Goal: Task Accomplishment & Management: Complete application form

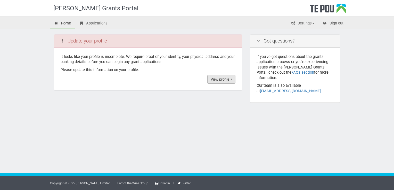
click at [224, 80] on link "View profile" at bounding box center [221, 79] width 28 height 9
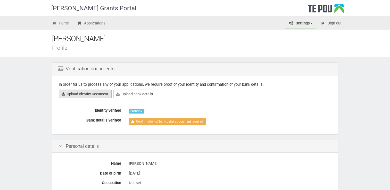
click at [89, 95] on link "Upload Identity Document" at bounding box center [85, 94] width 53 height 9
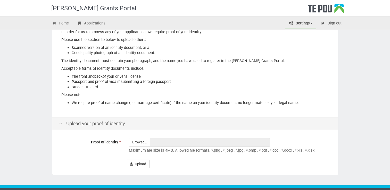
scroll to position [67, 0]
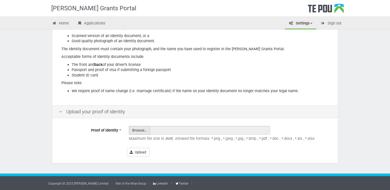
click at [136, 133] on input "Proof of identity *" at bounding box center [139, 144] width 21 height 37
type input "C:\fakepath\3346e2bf-ead1-482a-9dc8-bbd1beeea6d3 (3).jpg"
type input "3346e2bf-ead1-482a-9dc8-bbd1beeea6d3 (3).jpg"
click at [140, 153] on button "Upload" at bounding box center [138, 152] width 23 height 9
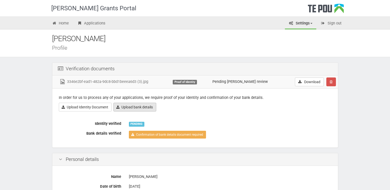
click at [127, 107] on link "Upload bank details" at bounding box center [134, 107] width 43 height 9
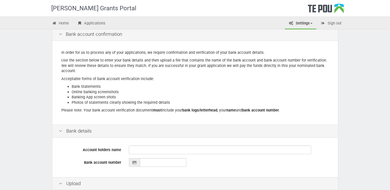
scroll to position [35, 0]
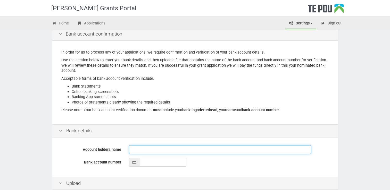
click at [137, 149] on input "Account holders name" at bounding box center [220, 149] width 182 height 9
type input "Celia Jack"
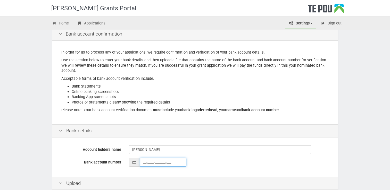
click at [147, 163] on input "__-____-_______-___" at bounding box center [163, 162] width 46 height 9
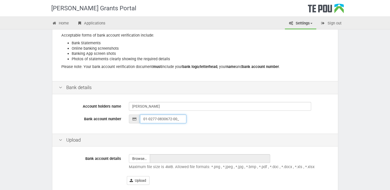
scroll to position [78, 0]
type input "01-0277-0830672-00"
click at [138, 160] on input "file" at bounding box center [139, 158] width 21 height 8
type input "C:\fakepath\Screenshot_20251007_102651_M365 Copilot.jpg"
type input "Screenshot_20251007_102651_M365 Copilot.jpg"
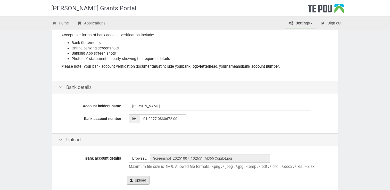
click at [137, 183] on button "Upload" at bounding box center [138, 180] width 23 height 9
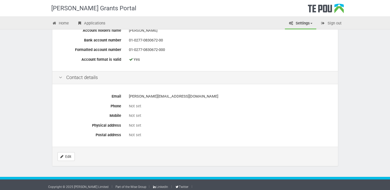
scroll to position [214, 0]
click at [70, 155] on link "Edit" at bounding box center [65, 156] width 17 height 9
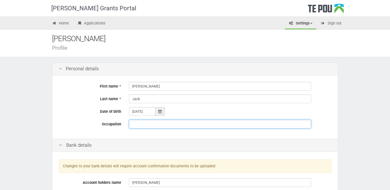
click at [167, 124] on input "Occupation" at bounding box center [220, 124] width 182 height 9
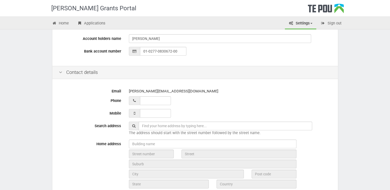
scroll to position [153, 0]
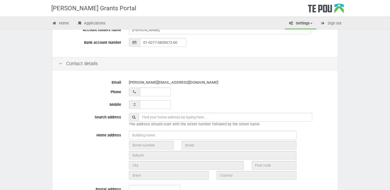
type input "Peer Support Life Matters Suicide Prevention Trust"
click at [155, 103] on input "___ ___ _____" at bounding box center [155, 104] width 31 height 9
type input "___ ___ 02124"
click at [203, 95] on div at bounding box center [230, 92] width 203 height 9
click at [157, 102] on input "___ ___ _____" at bounding box center [155, 104] width 31 height 9
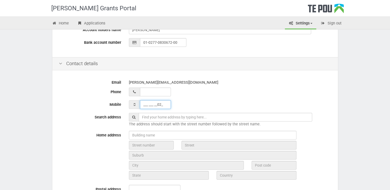
type input "___ ___ __021"
click at [135, 108] on div at bounding box center [134, 104] width 11 height 9
click at [134, 103] on icon at bounding box center [134, 105] width 5 height 4
click at [145, 104] on input "___ ___ _____" at bounding box center [155, 104] width 31 height 9
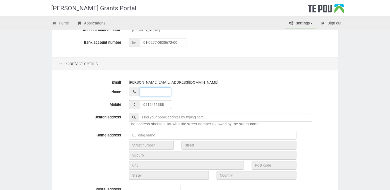
type input "021 241 1388"
type input "0212411388"
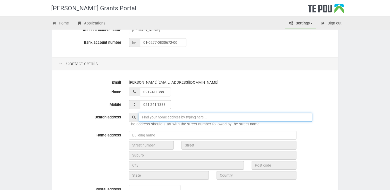
type input "5 Hellyer Street"
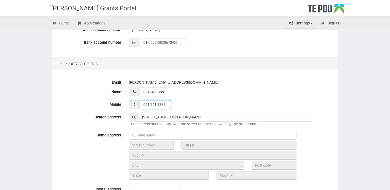
type input "02 124 11388"
type input "021 241 1388_"
type input "02 124 11388_"
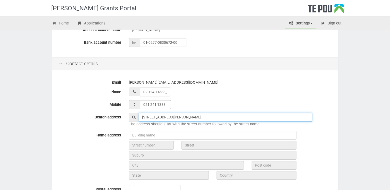
type input "021 241 1388"
click at [177, 115] on input "5 Hellyer Street" at bounding box center [225, 117] width 173 height 9
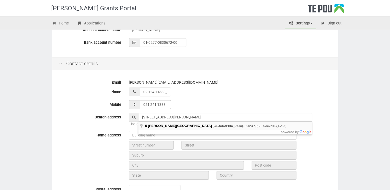
type input "5 Hellyer Street, Macandrew Bay, Dunedin, New Zealand"
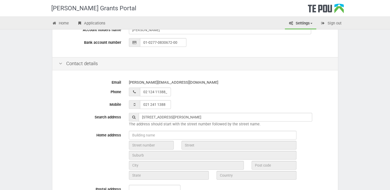
type input "5"
type input "Hellyer Street"
type input "Dunedin"
type input "9014"
type input "Otago Region"
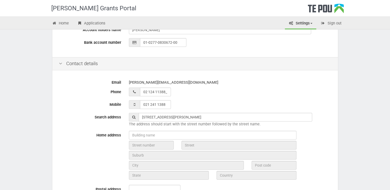
type input "New Zealand"
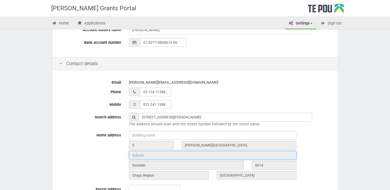
click at [190, 154] on input "text" at bounding box center [213, 155] width 168 height 9
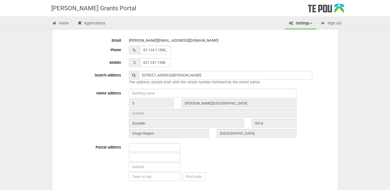
scroll to position [193, 0]
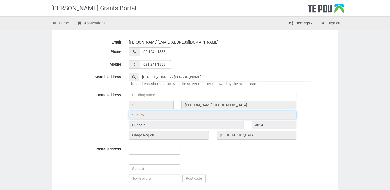
click at [150, 118] on input "text" at bounding box center [213, 115] width 168 height 9
click at [151, 114] on input "text" at bounding box center [213, 115] width 168 height 9
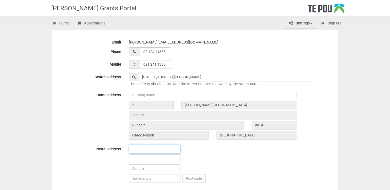
click at [154, 150] on input "text" at bounding box center [155, 149] width 52 height 9
type input "5 Hellyer Street"
type input "Macandrew Bay"
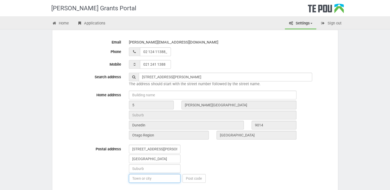
type input "Dunedin"
type input "9014"
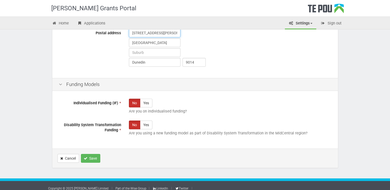
scroll to position [310, 0]
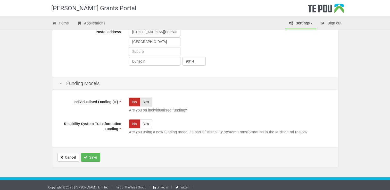
click at [150, 101] on label "Yes" at bounding box center [146, 102] width 12 height 9
radio input "true"
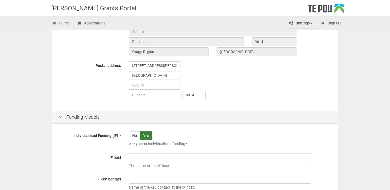
scroll to position [275, 0]
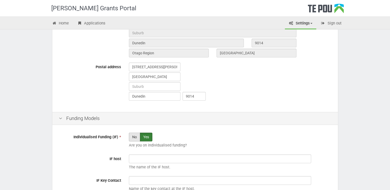
click at [134, 136] on label "No" at bounding box center [134, 137] width 11 height 9
radio input "true"
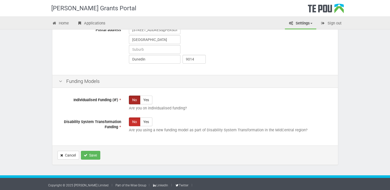
scroll to position [314, 0]
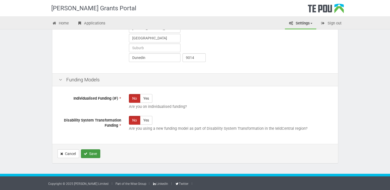
click at [92, 152] on button "Save" at bounding box center [90, 154] width 19 height 9
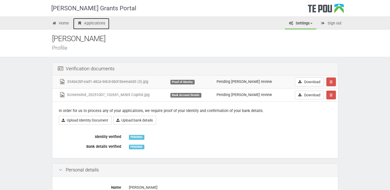
click at [97, 23] on link "Applications" at bounding box center [91, 23] width 36 height 11
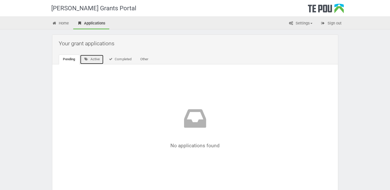
click at [92, 57] on link "Active" at bounding box center [92, 60] width 24 height 10
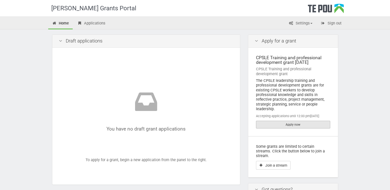
click at [298, 125] on link "Apply now" at bounding box center [293, 125] width 74 height 8
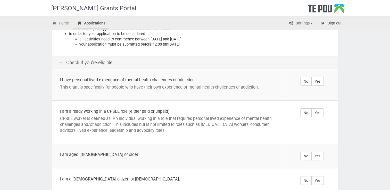
scroll to position [83, 0]
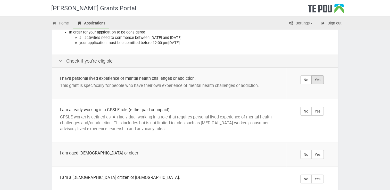
click at [319, 76] on label "Yes" at bounding box center [317, 80] width 12 height 9
radio input "true"
click at [320, 107] on label "Yes" at bounding box center [317, 111] width 12 height 9
radio input "true"
click at [319, 150] on label "Yes" at bounding box center [317, 154] width 12 height 9
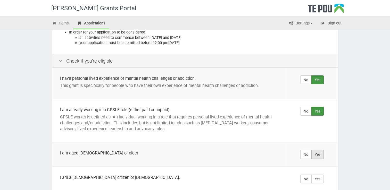
radio input "true"
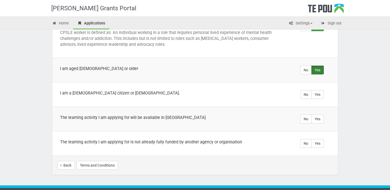
scroll to position [173, 0]
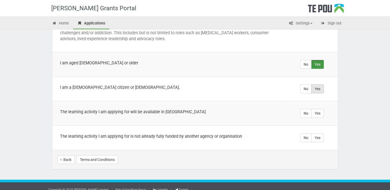
click at [319, 85] on label "Yes" at bounding box center [317, 89] width 12 height 9
radio input "true"
click at [318, 109] on label "Yes" at bounding box center [317, 113] width 12 height 9
radio input "true"
click at [317, 134] on label "Yes" at bounding box center [317, 138] width 12 height 9
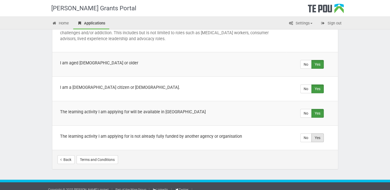
radio input "true"
click at [308, 155] on button "Start your application" at bounding box center [310, 159] width 45 height 9
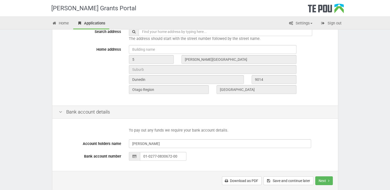
scroll to position [180, 0]
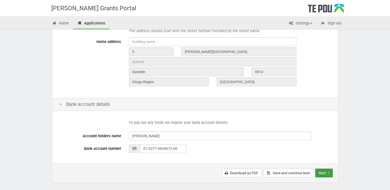
click at [325, 173] on button "Next" at bounding box center [324, 173] width 18 height 9
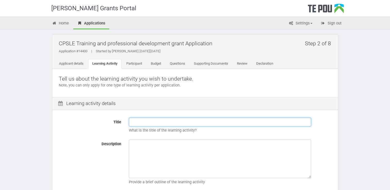
click at [137, 118] on input "Title" at bounding box center [220, 122] width 182 height 9
type input "IPS Training"
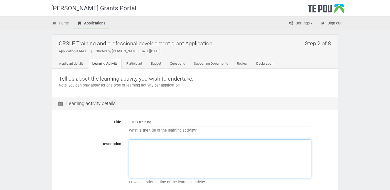
click at [148, 152] on textarea "Description" at bounding box center [220, 159] width 182 height 39
type textarea "P"
click at [242, 144] on textarea "Intentional [MEDICAL_DATA] to follow on the model that Life MAtters Suiside Pre…" at bounding box center [220, 159] width 182 height 39
click at [228, 143] on textarea "Intentional [MEDICAL_DATA] to follow on the model that Life MAtters Suicide Pre…" at bounding box center [220, 159] width 182 height 39
click at [242, 168] on textarea "Intentional [MEDICAL_DATA] to follow on the model that Life Matters Suicide Pre…" at bounding box center [220, 159] width 182 height 39
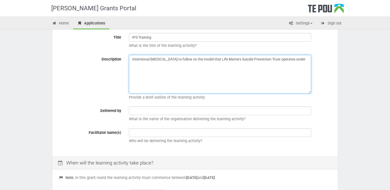
scroll to position [86, 0]
type textarea "Intentional [MEDICAL_DATA] to follow on the model that Life Matters Suicide Pre…"
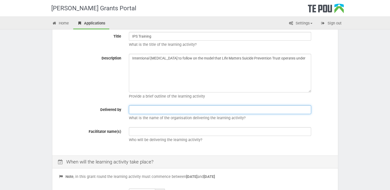
click at [184, 109] on input "text" at bounding box center [220, 109] width 182 height 9
type input "Te Pou"
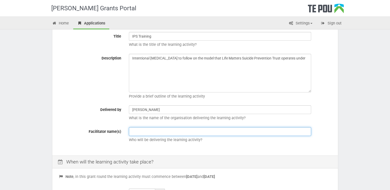
click at [175, 130] on input "text" at bounding box center [220, 131] width 182 height 9
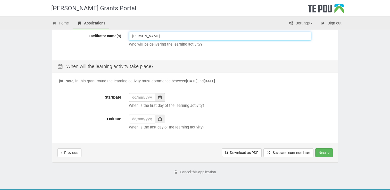
scroll to position [181, 0]
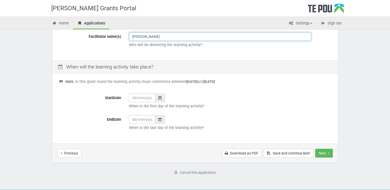
type input "Te Pou"
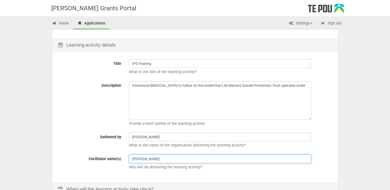
scroll to position [57, 0]
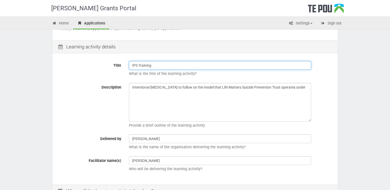
click at [159, 63] on input "IPS Training" at bounding box center [220, 65] width 182 height 9
type input "I"
paste input "Peer Support and Lived Experience (CPSLE) Training"
type input "Peer Support and Lived Experience (CPSLE) Training"
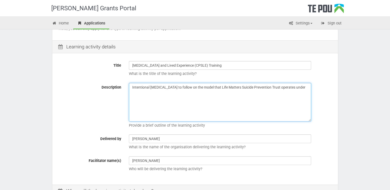
click at [300, 89] on textarea "Intentional Peer Support to follow on the model that Life Matters Suicide Preve…" at bounding box center [220, 102] width 182 height 39
type textarea "I"
paste textarea "Peer Support and Lived Experience (CPSLE) Training"
type textarea "Peer Support and Lived Experience (CPSLE) Training"
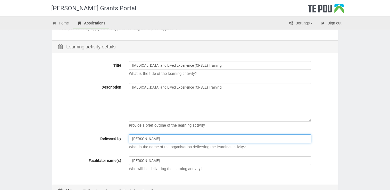
click at [262, 139] on input "Te Pou" at bounding box center [220, 139] width 182 height 9
type input "T"
click at [145, 141] on input "text" at bounding box center [220, 139] width 182 height 9
paste input "Intentional Peer Support."
type input "Intentional Peer Support."
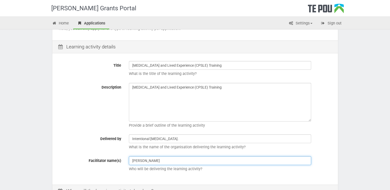
click at [146, 163] on input "Te Pou" at bounding box center [220, 160] width 182 height 9
type input "T"
paste input "Te Pou Consumer, Peer Support and Lived Experience (CPSLE) Training and Profess…"
type input "Te Pou Consumer, Peer Support and Lived Experience (CPSLE) Training and Profess…"
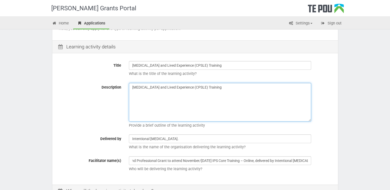
scroll to position [0, 0]
click at [235, 87] on textarea "Peer Support and Lived Experience (CPSLE) Training" at bounding box center [220, 102] width 182 height 39
paste textarea "Te Pou Consumer, Peer Support and Lived Experience (CPSLE) Training and Profess…"
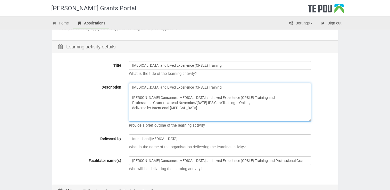
click at [132, 102] on textarea "Peer Support and Lived Experience (CPSLE) Training Te Pou Consumer, Peer Suppor…" at bounding box center [220, 102] width 182 height 39
click at [279, 107] on textarea "Peer Support and Lived Experience (CPSLE) Training Te Pou Consumer, Peer Suppor…" at bounding box center [220, 102] width 182 height 39
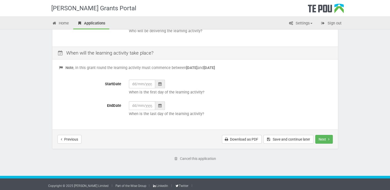
scroll to position [195, 0]
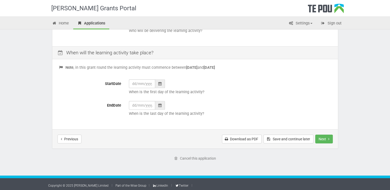
type textarea "Peer Support and Lived Experience (CPSLE) Training Te Pou Consumer, Peer Suppor…"
click at [160, 84] on icon at bounding box center [159, 84] width 3 height 4
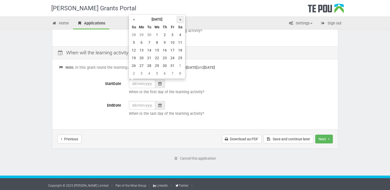
click at [181, 18] on th "»" at bounding box center [180, 20] width 8 height 8
click at [158, 40] on td "5" at bounding box center [157, 43] width 8 height 8
type input "05/11/2025"
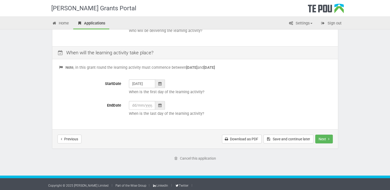
click at [161, 104] on icon at bounding box center [159, 106] width 3 height 4
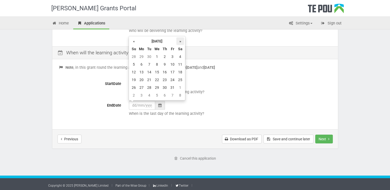
click at [181, 39] on th "»" at bounding box center [180, 41] width 8 height 8
click at [180, 38] on th "»" at bounding box center [180, 41] width 8 height 8
click at [172, 64] on td "12" at bounding box center [173, 65] width 8 height 8
type input "12/12/2025"
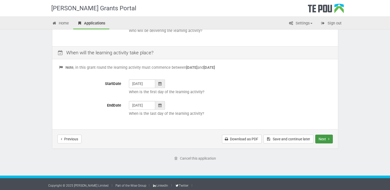
click at [326, 139] on button "Next" at bounding box center [324, 139] width 18 height 9
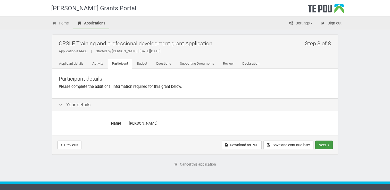
click at [325, 144] on button "Next" at bounding box center [324, 145] width 18 height 9
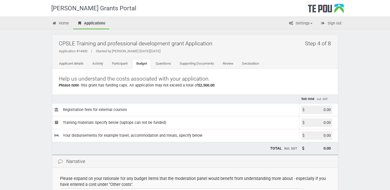
drag, startPoint x: 322, startPoint y: 109, endPoint x: 352, endPoint y: 109, distance: 29.4
click at [352, 109] on div "[PERSON_NAME] Grants Portal Home Applications Settings Profile My account FAQs …" at bounding box center [195, 149] width 390 height 298
type input "1835.02"
type input "1,835.02"
drag, startPoint x: 323, startPoint y: 135, endPoint x: 357, endPoint y: 131, distance: 34.0
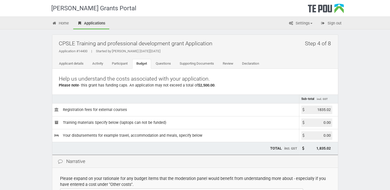
click at [357, 131] on div "[PERSON_NAME] Grants Portal Home Applications Settings Profile My account FAQs …" at bounding box center [195, 149] width 390 height 298
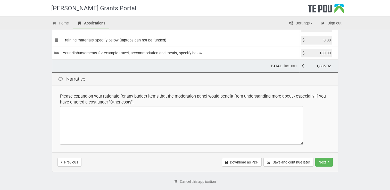
scroll to position [83, 0]
type input "100.00"
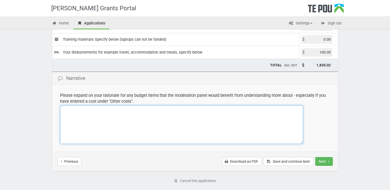
type input "1,935.02"
click at [86, 114] on textarea at bounding box center [181, 124] width 243 height 39
drag, startPoint x: 86, startPoint y: 114, endPoint x: 67, endPoint y: 129, distance: 24.0
click at [67, 129] on textarea "Parking w" at bounding box center [181, 124] width 243 height 39
click at [84, 109] on textarea "Pahile attendng training" at bounding box center [181, 124] width 243 height 39
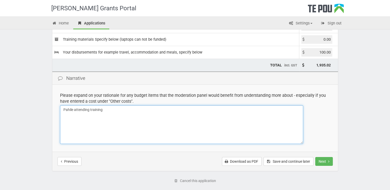
click at [72, 109] on textarea "Pahile attending training" at bounding box center [181, 124] width 243 height 39
click at [113, 111] on textarea "Parking attending training" at bounding box center [181, 124] width 243 height 39
click at [62, 109] on textarea "Parking attending training -" at bounding box center [181, 124] width 243 height 39
click at [86, 109] on textarea "[PERSON_NAME] Parking attending training -" at bounding box center [181, 124] width 243 height 39
click at [92, 115] on textarea "[PERSON_NAME] Parking attending training -" at bounding box center [181, 124] width 243 height 39
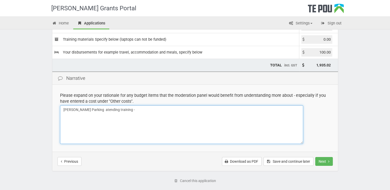
click at [102, 108] on textarea "[PERSON_NAME] Parking atending training -" at bounding box center [181, 124] width 243 height 39
click at [149, 112] on textarea "[PERSON_NAME] Parking while completing online training -" at bounding box center [181, 124] width 243 height 39
click at [24, 145] on div "[PERSON_NAME] Grants Portal Home Applications Settings Profile My account FAQs …" at bounding box center [195, 66] width 390 height 298
type textarea "$"
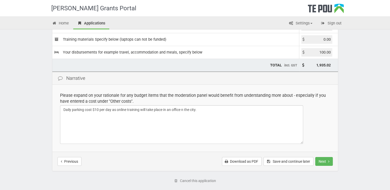
click at [18, 146] on div "[PERSON_NAME] Grants Portal Home Applications Settings Profile My account FAQs …" at bounding box center [195, 66] width 390 height 298
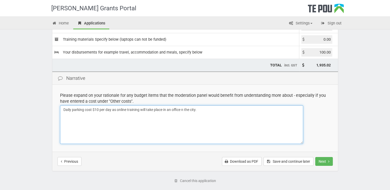
click at [183, 109] on textarea "Daily parking cost $10 per day as online training will take place in an office …" at bounding box center [181, 124] width 243 height 39
click at [205, 113] on textarea "Daily parking cost $10 per day as online training will take place in an office …" at bounding box center [181, 124] width 243 height 39
type textarea "Daily parking cost $10 per day as online training will take place in an office …"
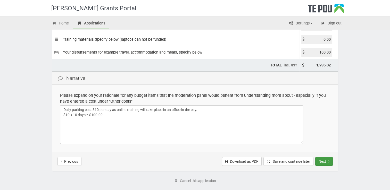
click at [326, 161] on button "Next" at bounding box center [324, 161] width 18 height 9
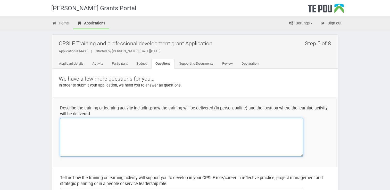
click at [133, 136] on textarea at bounding box center [181, 137] width 243 height 39
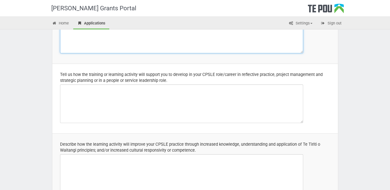
scroll to position [102, 0]
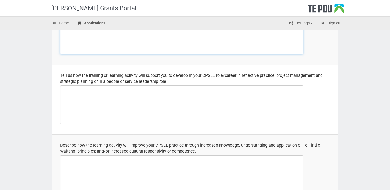
type textarea "online - at the Life Matters Suicide Prevention Trust office [GEOGRAPHIC_DATA]"
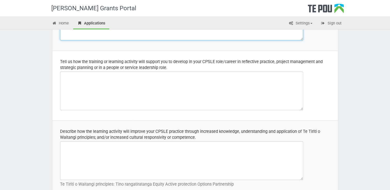
scroll to position [118, 0]
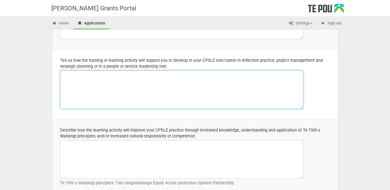
click at [105, 81] on textarea at bounding box center [181, 89] width 243 height 39
paste textarea "Intentional [MEDICAL_DATA] is critical to the [MEDICAL_DATA] services delivered…"
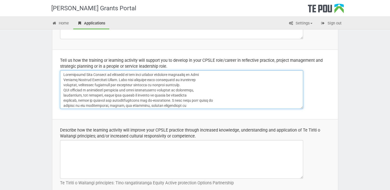
scroll to position [40, 0]
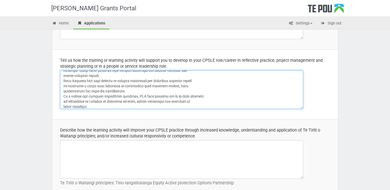
type textarea "Intentional [MEDICAL_DATA] is critical to the [MEDICAL_DATA] services delivered…"
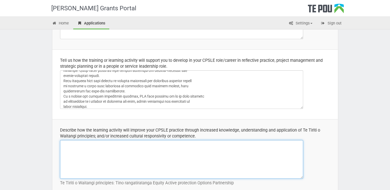
click at [112, 159] on textarea at bounding box center [181, 159] width 243 height 39
paste textarea "Loremipsumd Sita Consect adip elitsed do EIUSM temporin ut laboreetdolor ma ali…"
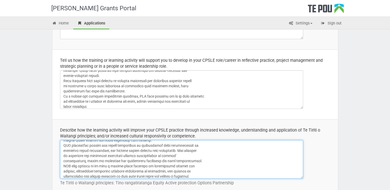
scroll to position [0, 0]
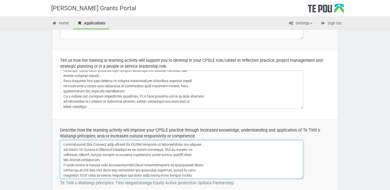
type textarea "Loremipsumd Sita Consect adip elitsed do EIUSM temporin ut laboreetdolor ma ali…"
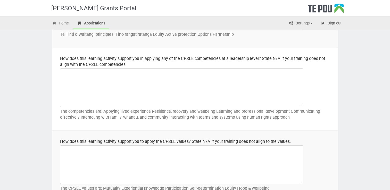
scroll to position [265, 0]
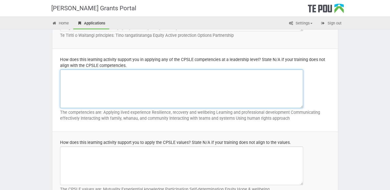
click at [115, 91] on textarea at bounding box center [181, 89] width 243 height 39
click at [96, 86] on textarea at bounding box center [181, 89] width 243 height 39
paste textarea "0. Loremips Dolor Sitametcon – adipisc Elitseddoei Temp Incidid utlabore, E dol…"
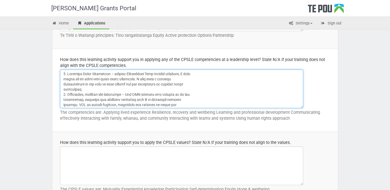
scroll to position [97, 0]
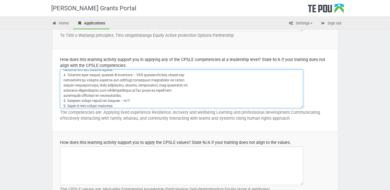
click at [135, 100] on textarea at bounding box center [181, 89] width 243 height 39
click at [122, 105] on textarea at bounding box center [181, 89] width 243 height 39
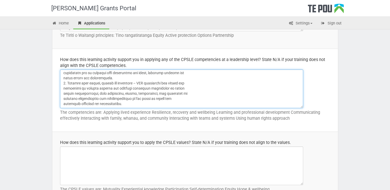
type textarea "0. Loremips Dolor Sitametcon – adipisc Elitseddoei Temp Incidid utlabore, E dol…"
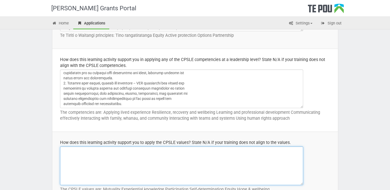
click at [73, 159] on textarea at bounding box center [181, 166] width 243 height 39
paste textarea "Loremipsumd Sita Consect adipisci el 3 seddoeiusm tem 7 incid: Utla Etdolor ma …"
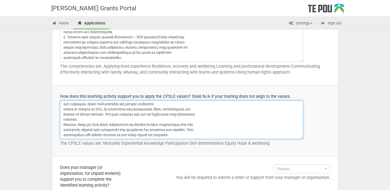
scroll to position [87, 0]
click at [106, 126] on textarea at bounding box center [181, 120] width 243 height 39
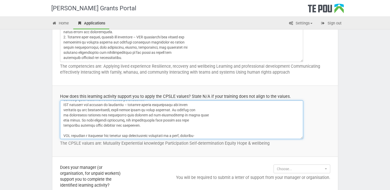
scroll to position [0, 0]
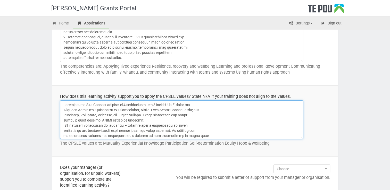
click at [167, 109] on textarea at bounding box center [181, 120] width 243 height 39
click at [186, 110] on textarea at bounding box center [181, 120] width 243 height 39
click at [139, 119] on textarea at bounding box center [181, 120] width 243 height 39
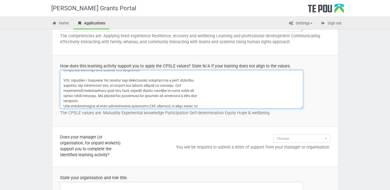
scroll to position [343, 0]
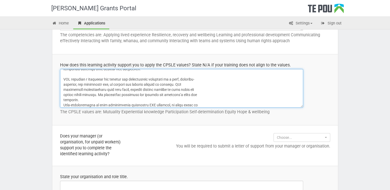
click at [81, 99] on textarea at bounding box center [181, 88] width 243 height 39
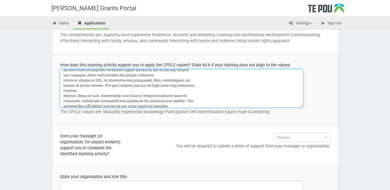
scroll to position [99, 0]
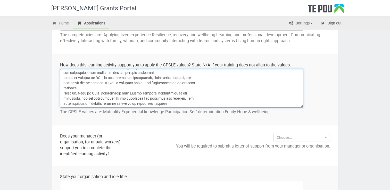
click at [80, 88] on textarea at bounding box center [181, 88] width 243 height 39
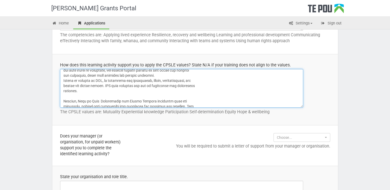
scroll to position [92, 0]
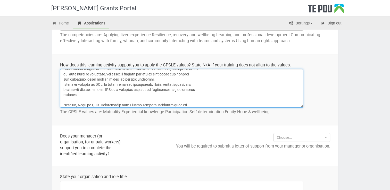
click at [154, 79] on textarea at bounding box center [181, 88] width 243 height 39
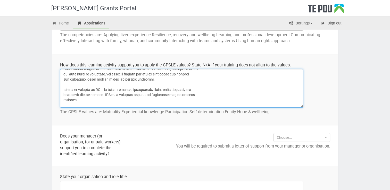
scroll to position [109, 0]
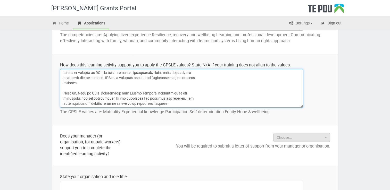
type textarea "Loremipsumd Sita Consect adipisci el 1 seddoeiusm tem 4 incid: Utla Etdolor ma …"
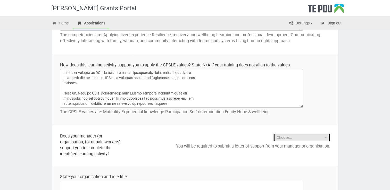
click at [323, 137] on span "Choose..." at bounding box center [300, 137] width 47 height 5
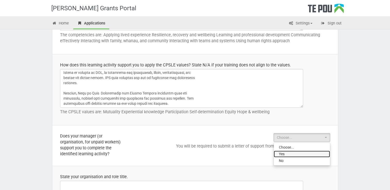
click at [292, 151] on link "Yes" at bounding box center [302, 154] width 56 height 7
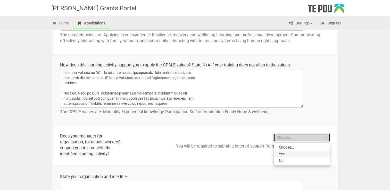
select select "Yes"
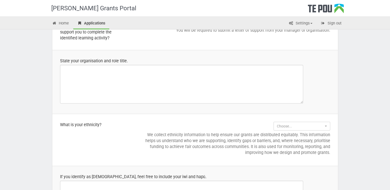
scroll to position [465, 0]
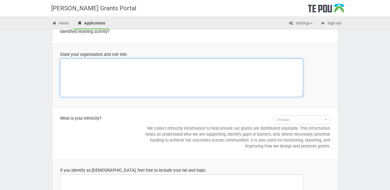
click at [90, 70] on textarea at bounding box center [181, 78] width 243 height 39
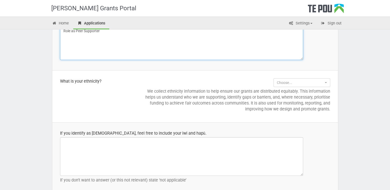
scroll to position [516, 0]
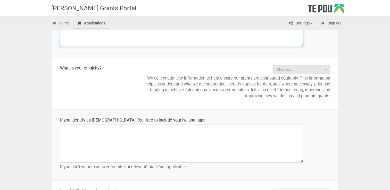
type textarea "Suicide Prevention Trust Dunedin Role as Peer Supporter"
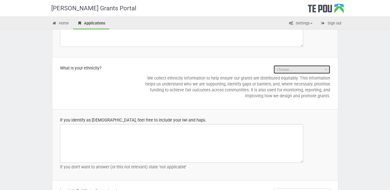
click at [327, 66] on button "Choose..." at bounding box center [302, 69] width 57 height 9
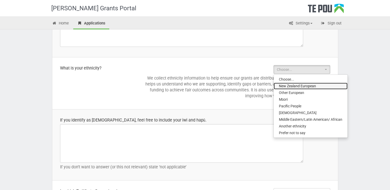
click at [317, 87] on link "New Zealand European" at bounding box center [311, 86] width 74 height 7
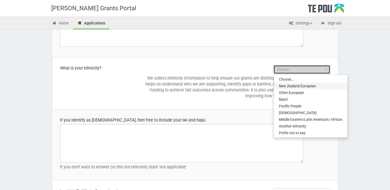
select select "New Zealand European"
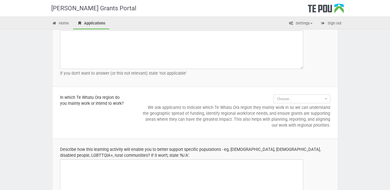
scroll to position [606, 0]
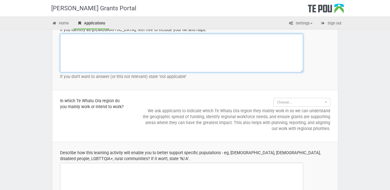
click at [157, 47] on textarea at bounding box center [181, 53] width 243 height 39
type textarea "n/a"
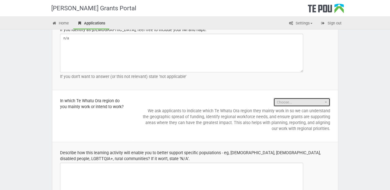
click at [314, 100] on span "Choose..." at bounding box center [300, 102] width 47 height 5
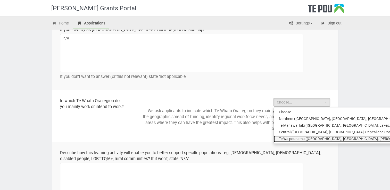
click at [378, 136] on span "Te Waipounamu ([GEOGRAPHIC_DATA], [GEOGRAPHIC_DATA], [PERSON_NAME][GEOGRAPHIC_D…" at bounding box center [390, 138] width 223 height 5
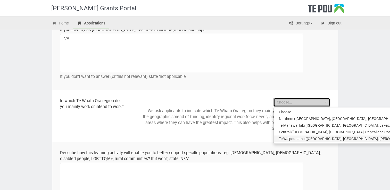
select select "Te Waipounamu ([GEOGRAPHIC_DATA], [GEOGRAPHIC_DATA], [PERSON_NAME][GEOGRAPHIC_D…"
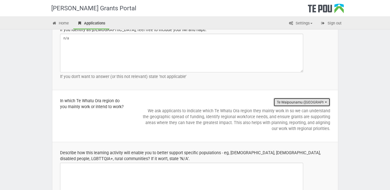
click at [306, 100] on span "Te Waipounamu ([GEOGRAPHIC_DATA], [GEOGRAPHIC_DATA], [PERSON_NAME][GEOGRAPHIC_D…" at bounding box center [300, 102] width 47 height 5
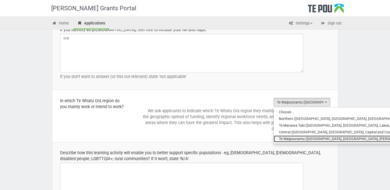
click at [319, 137] on span "Te Waipounamu ([GEOGRAPHIC_DATA], [GEOGRAPHIC_DATA], [PERSON_NAME][GEOGRAPHIC_D…" at bounding box center [390, 138] width 223 height 5
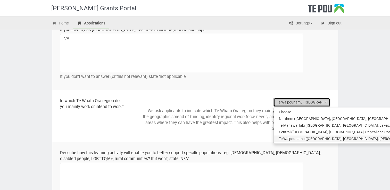
select select "Te Waipounamu ([GEOGRAPHIC_DATA], [GEOGRAPHIC_DATA], [PERSON_NAME][GEOGRAPHIC_D…"
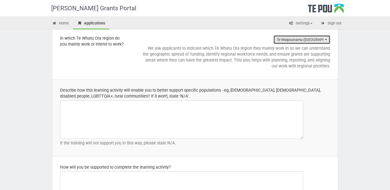
scroll to position [685, 0]
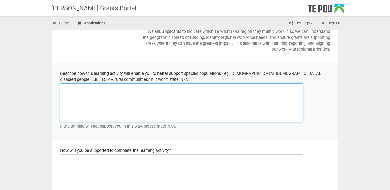
click at [94, 93] on textarea at bounding box center [181, 103] width 243 height 39
paste textarea "IPS encourages connection, curiosity, and valuing of different worldviews. Thes…"
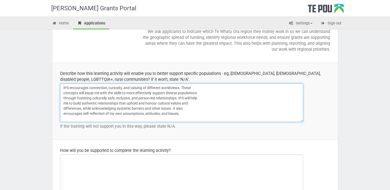
type textarea "IPS encourages connection, curiosity, and valuing of different worldviews. Thes…"
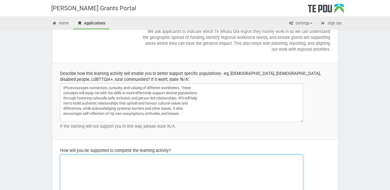
click at [93, 165] on textarea at bounding box center [181, 174] width 243 height 39
paste textarea "My employer will support me to complete the learning activity by providing me w…"
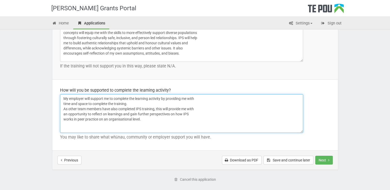
scroll to position [768, 0]
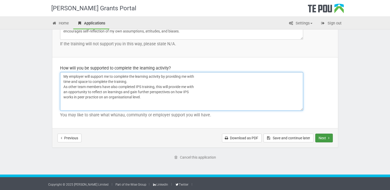
type textarea "My employer will support me to complete the learning activity by providing me w…"
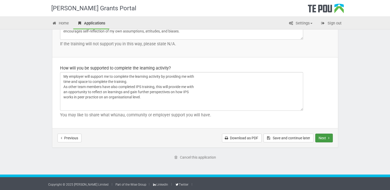
click at [330, 138] on button "Next" at bounding box center [324, 138] width 18 height 9
